Goal: Information Seeking & Learning: Learn about a topic

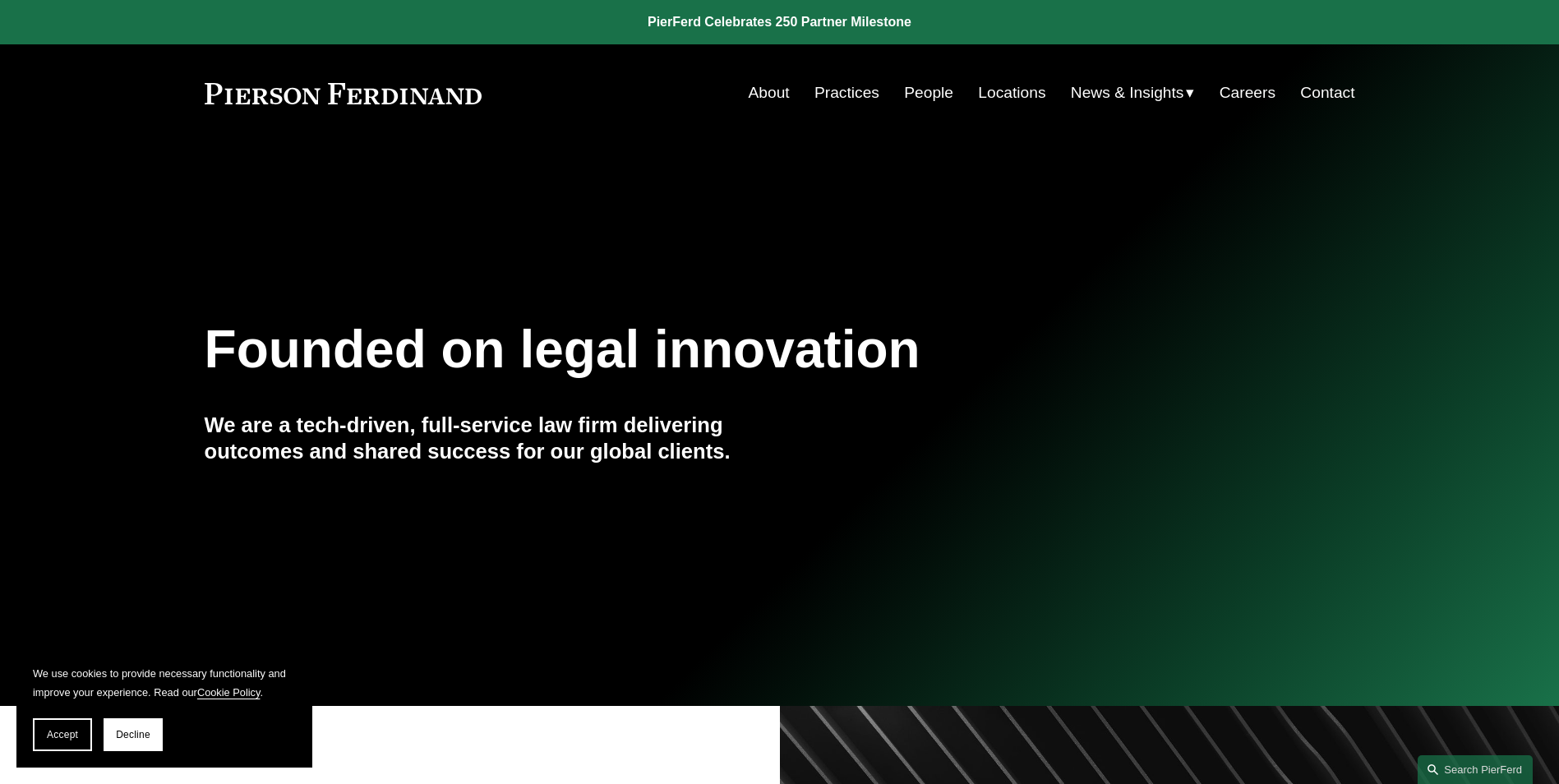
click at [835, 88] on link "Practices" at bounding box center [847, 93] width 65 height 32
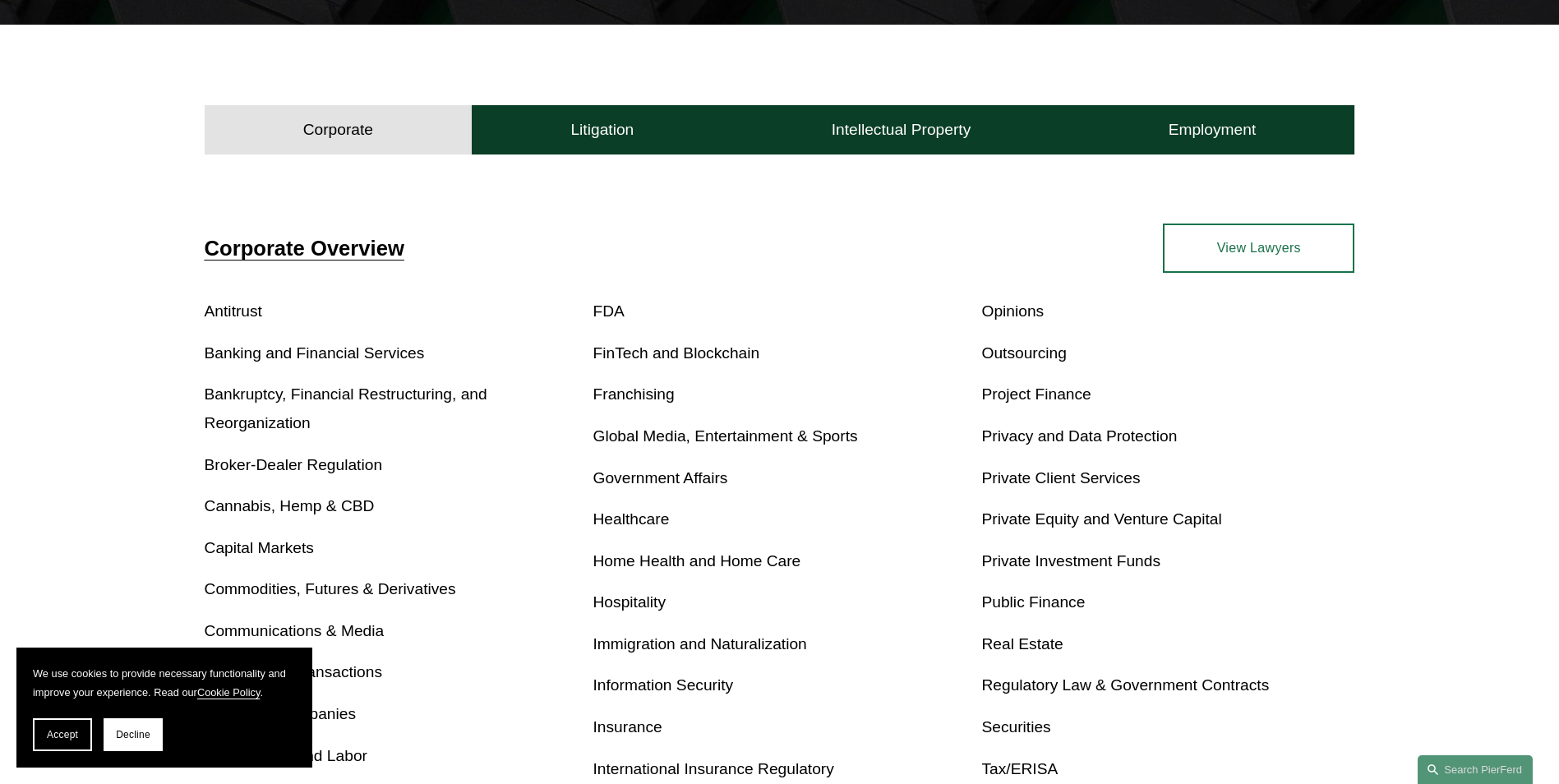
scroll to position [493, 0]
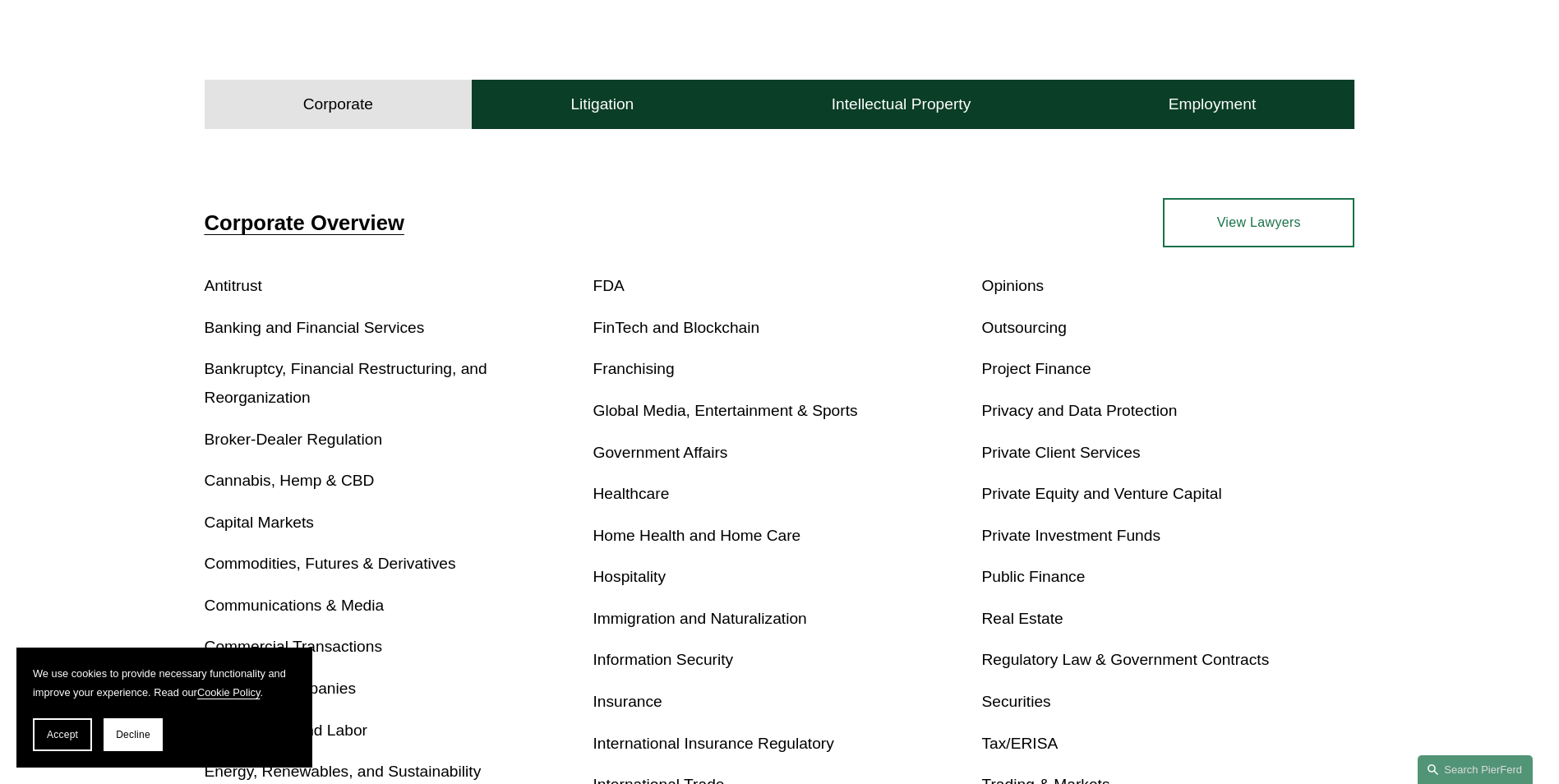
click at [1020, 408] on link "Privacy and Data Protection" at bounding box center [1079, 411] width 196 height 18
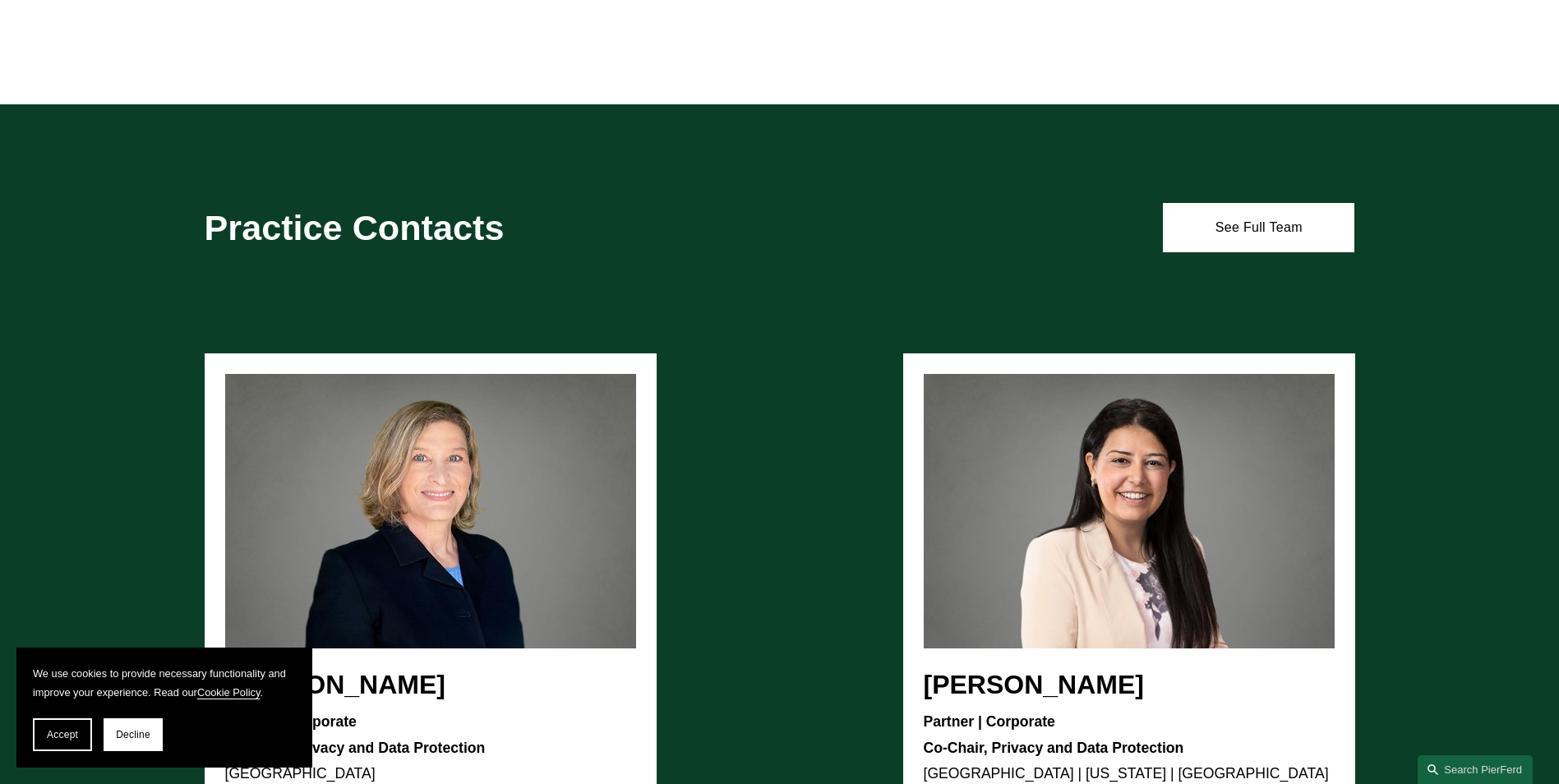
scroll to position [822, 0]
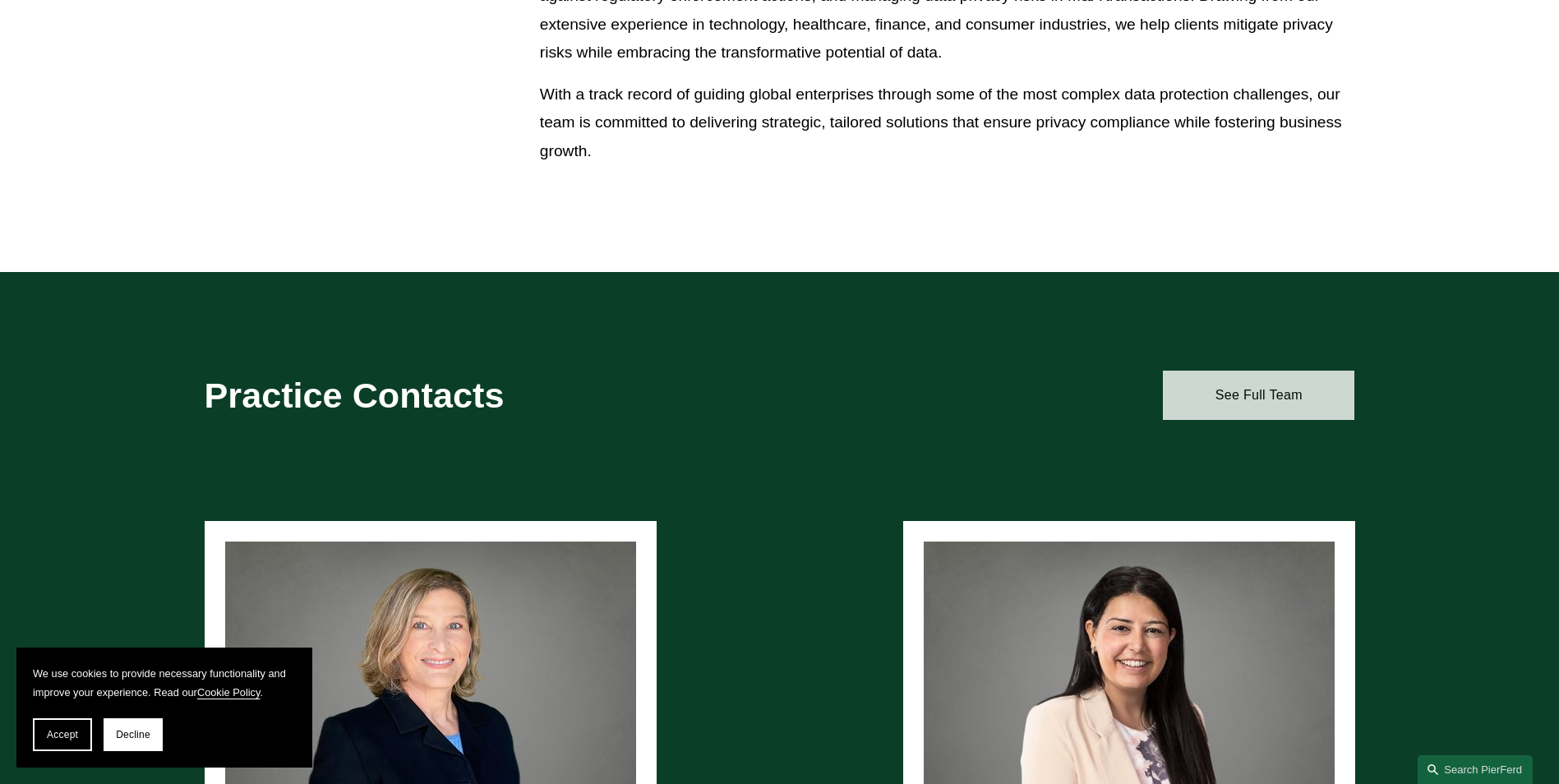
click at [1247, 401] on link "See Full Team" at bounding box center [1259, 395] width 192 height 49
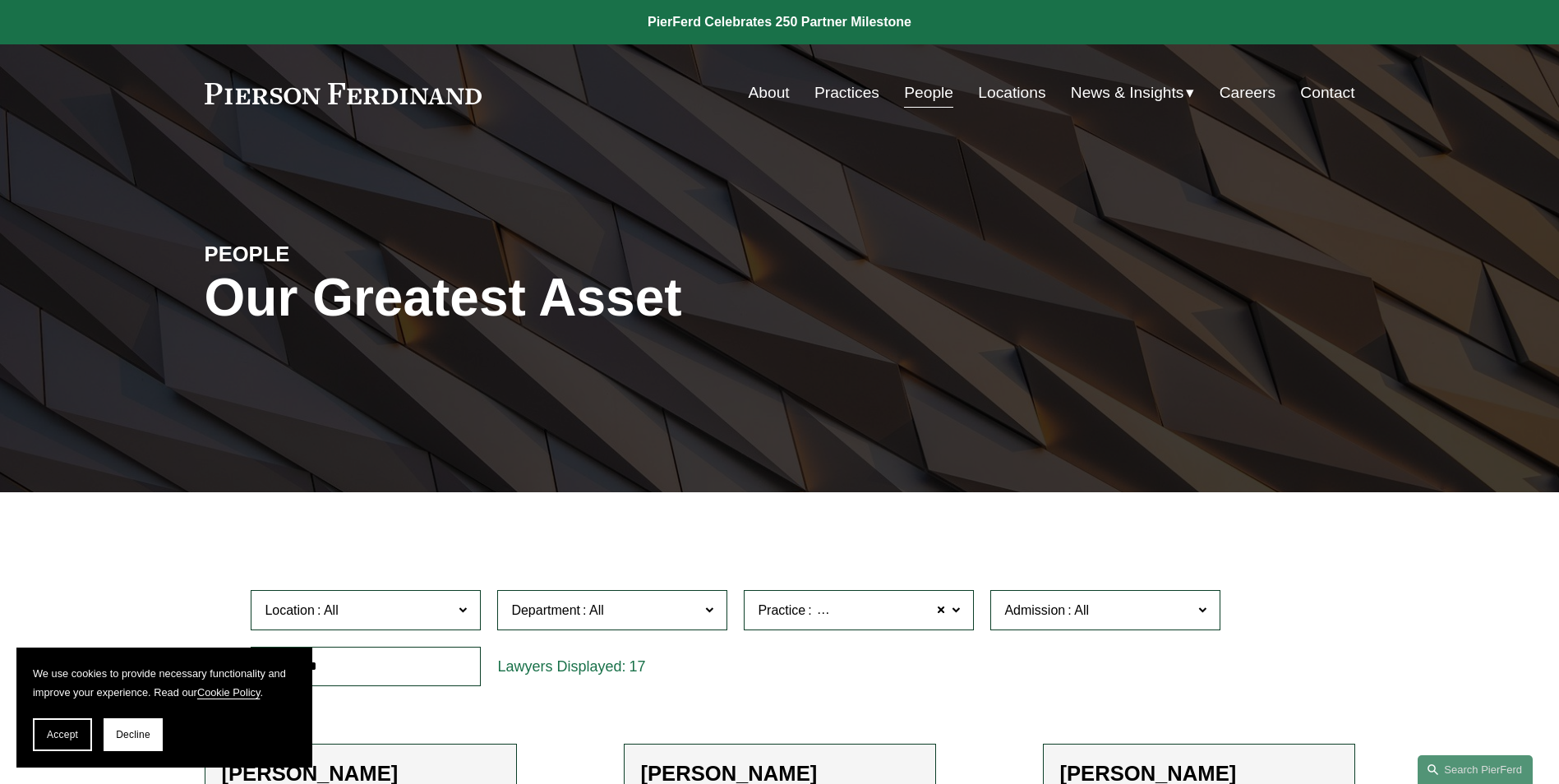
click at [919, 88] on link "People" at bounding box center [929, 93] width 49 height 32
click at [833, 99] on link "Practices" at bounding box center [847, 93] width 65 height 32
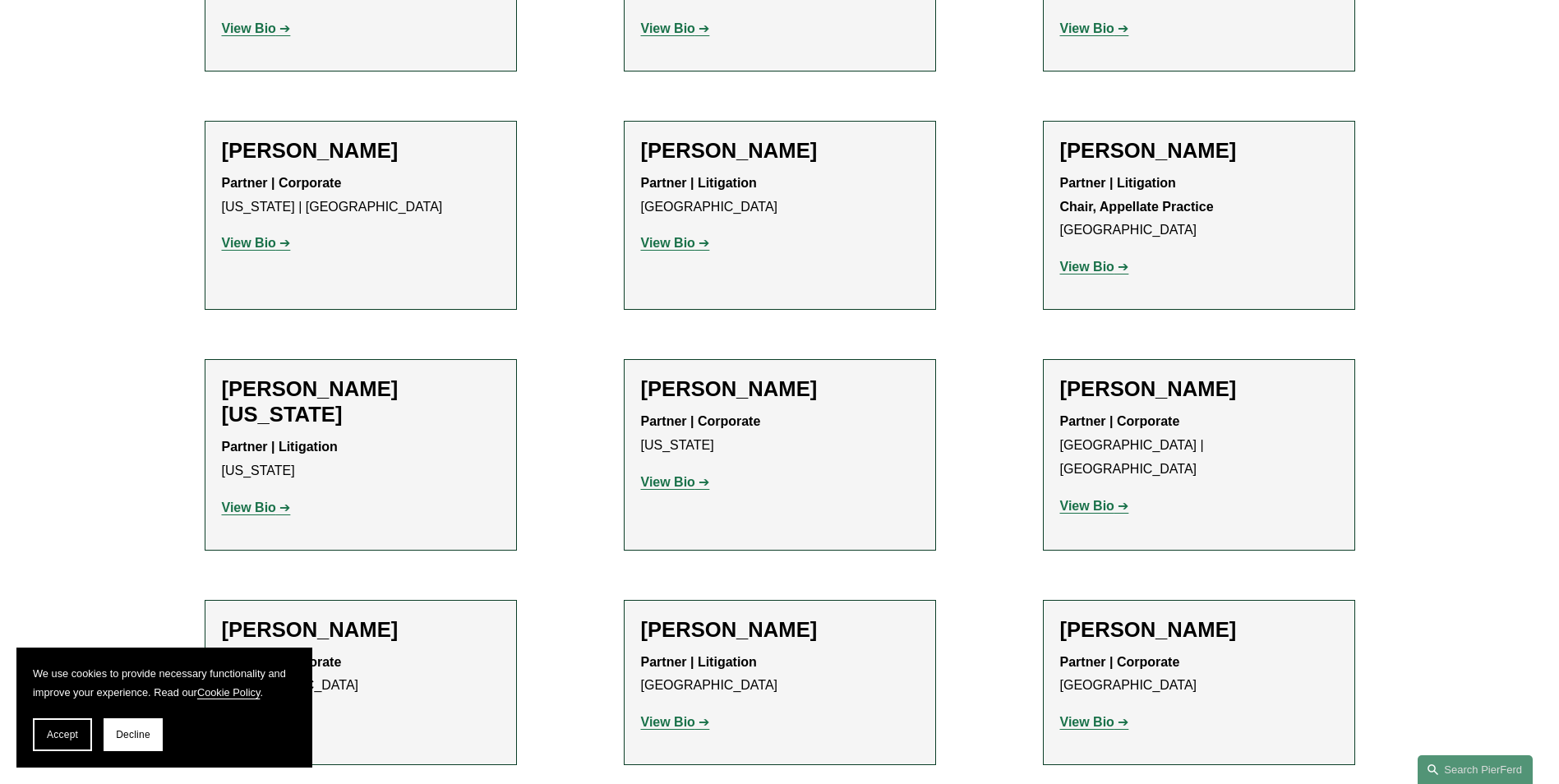
scroll to position [20485, 0]
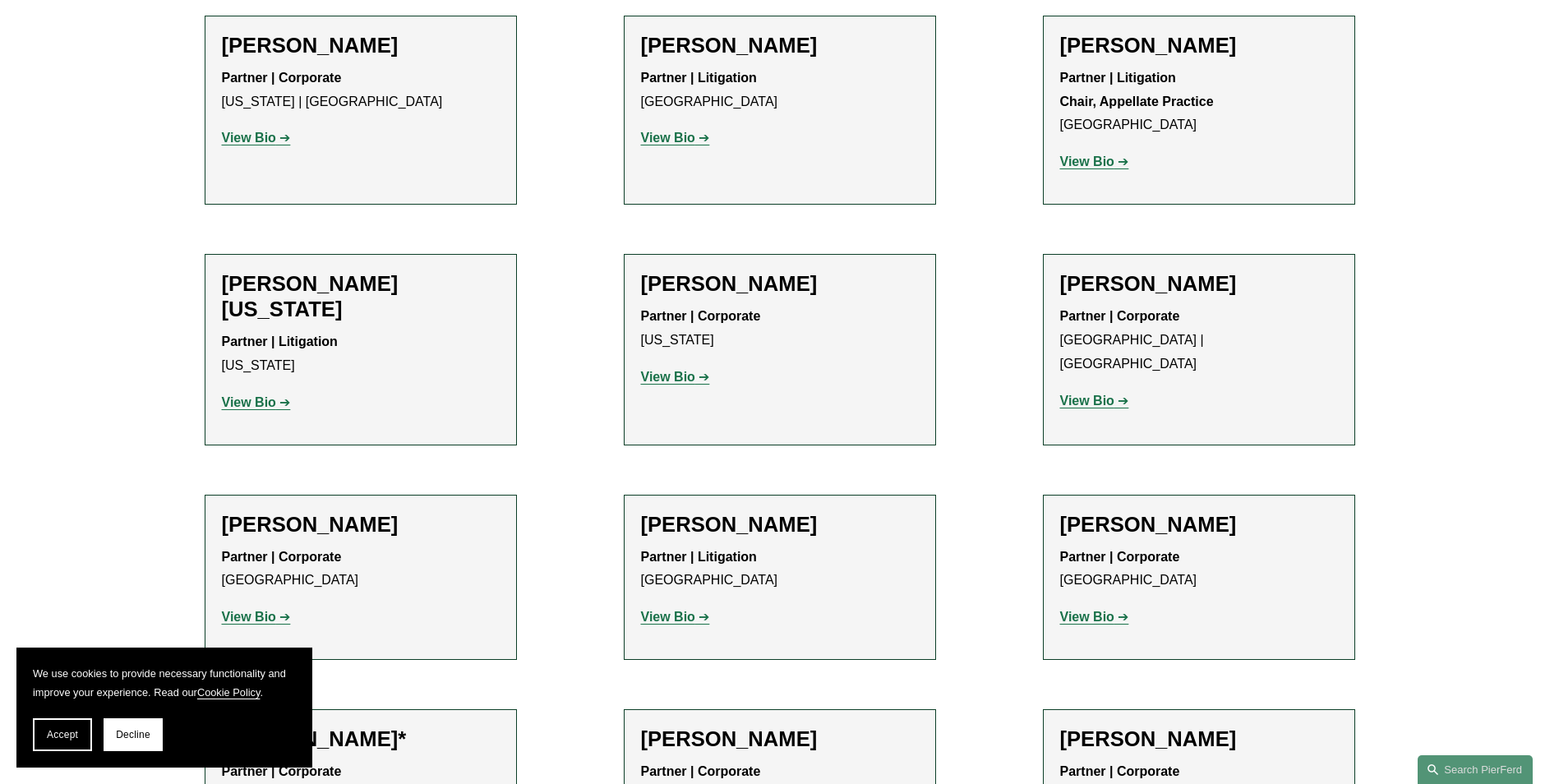
drag, startPoint x: 613, startPoint y: 356, endPoint x: 623, endPoint y: 358, distance: 10.2
